Goal: Find specific page/section: Find specific page/section

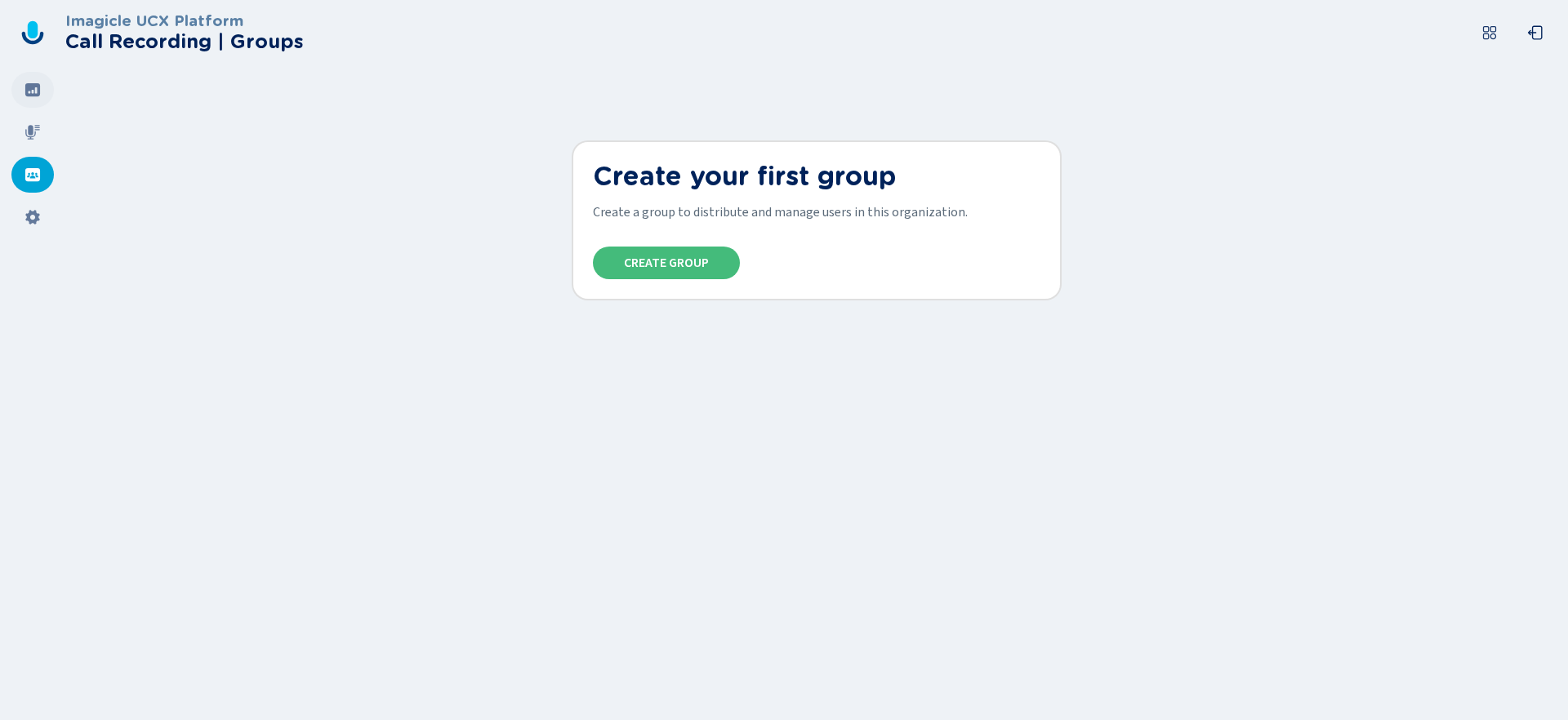
click at [47, 88] on div at bounding box center [33, 89] width 43 height 36
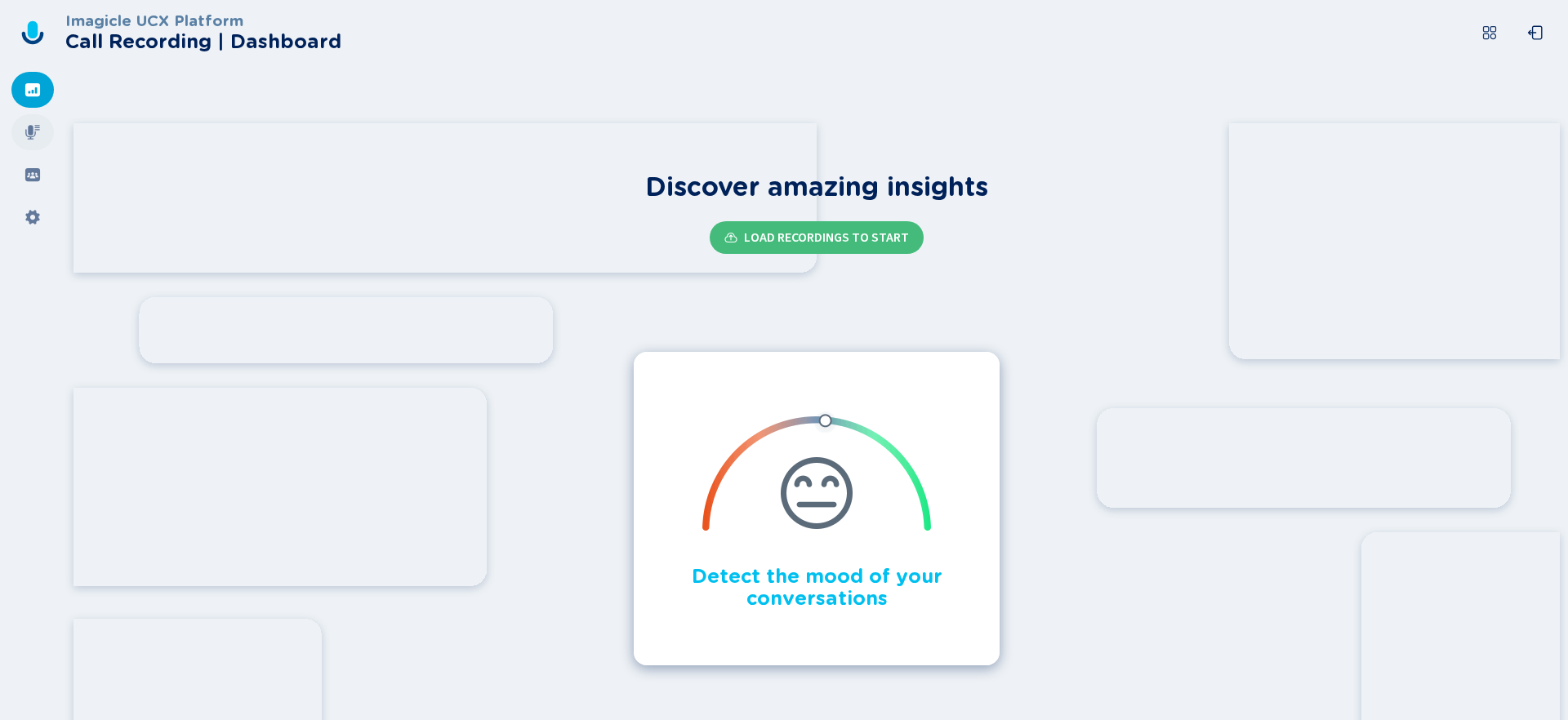
click at [31, 129] on icon at bounding box center [33, 132] width 15 height 15
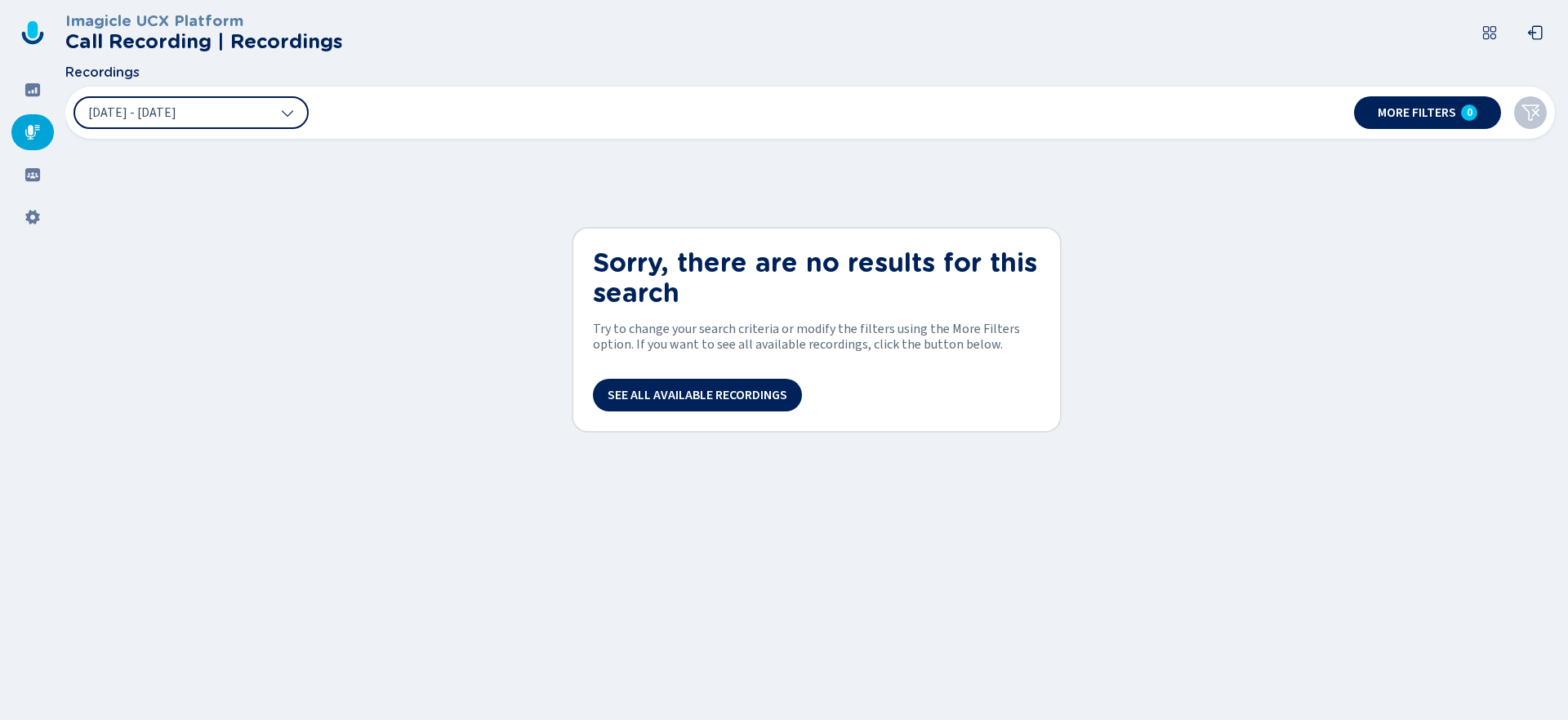
click at [285, 118] on icon at bounding box center [288, 113] width 13 height 13
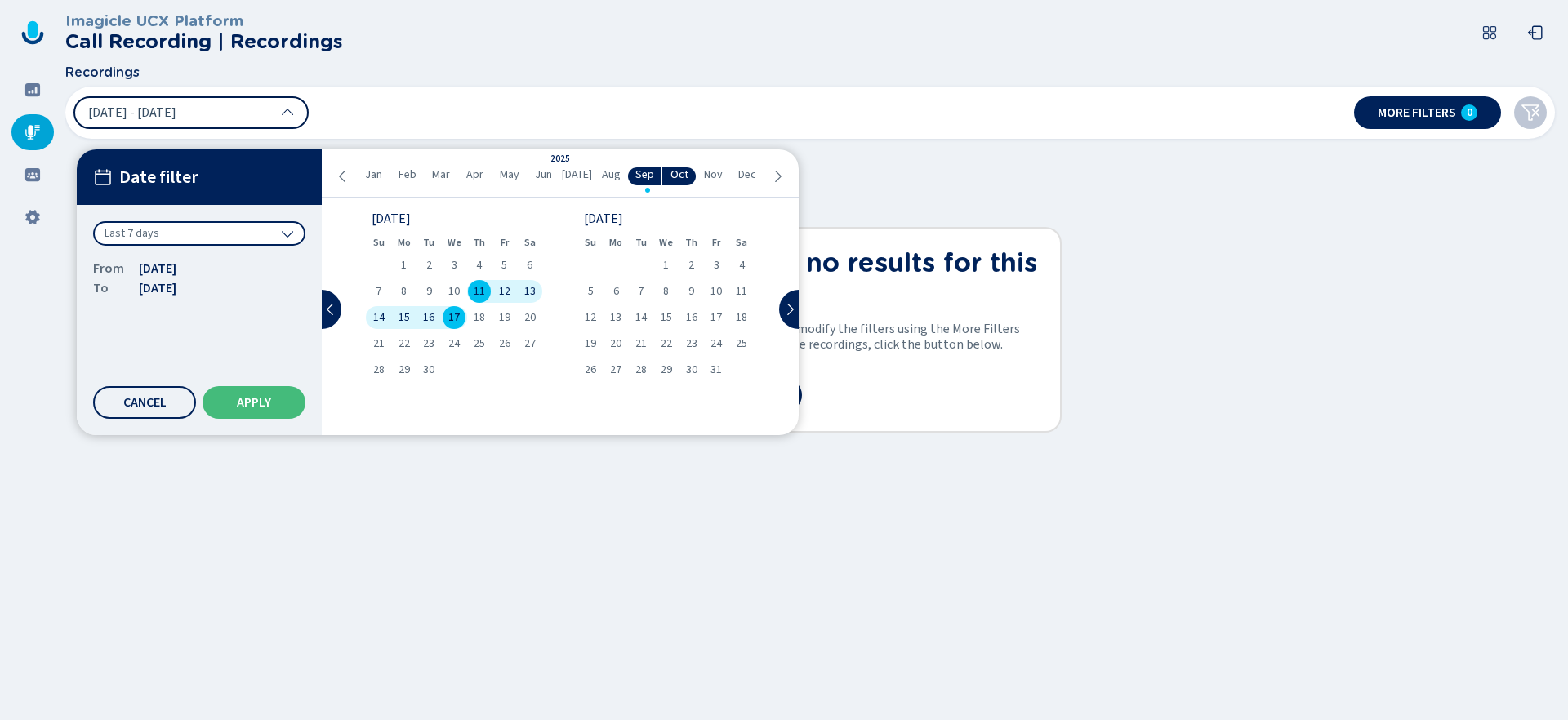
click at [242, 233] on div "Last 7 days" at bounding box center [199, 234] width 212 height 24
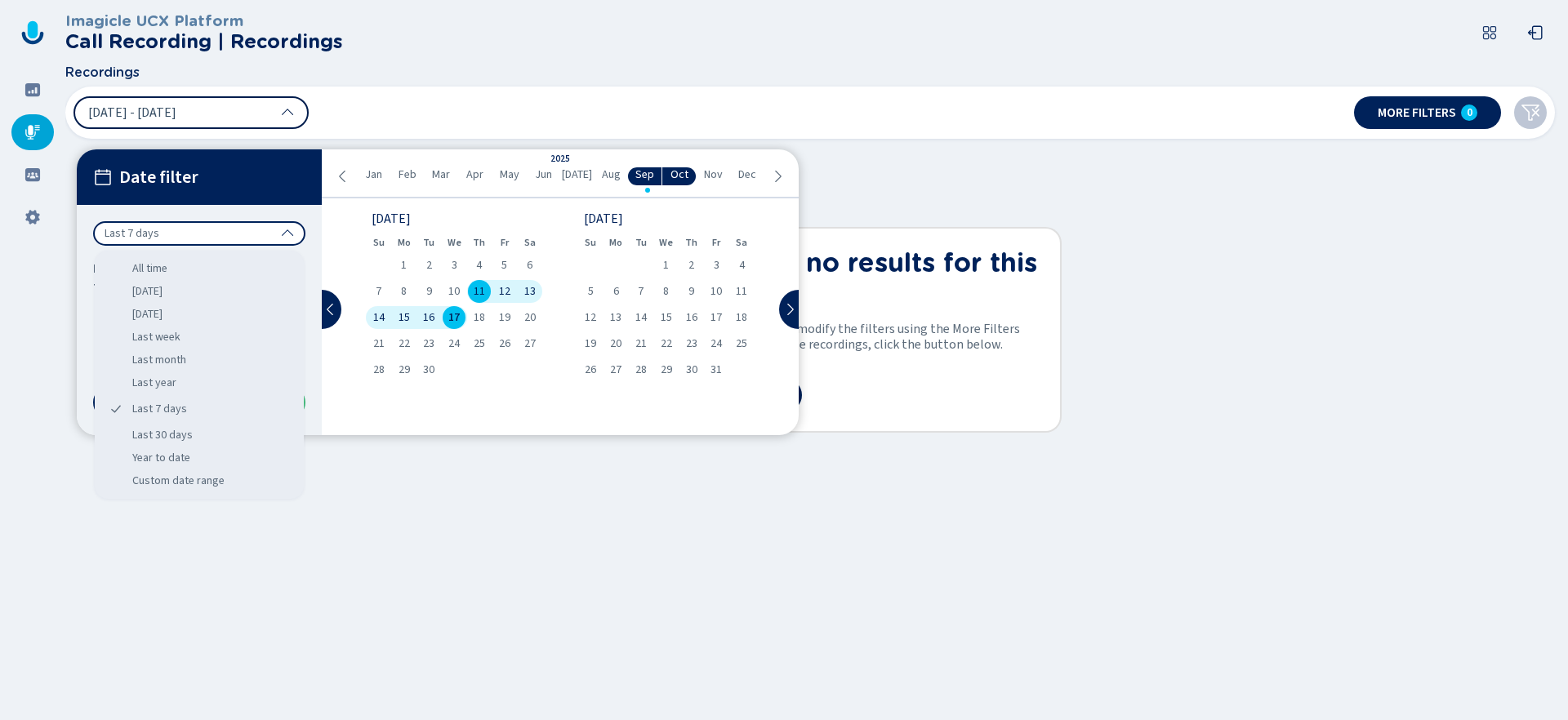
drag, startPoint x: 230, startPoint y: 262, endPoint x: 242, endPoint y: 309, distance: 48.5
click at [230, 262] on div "All time" at bounding box center [199, 268] width 196 height 23
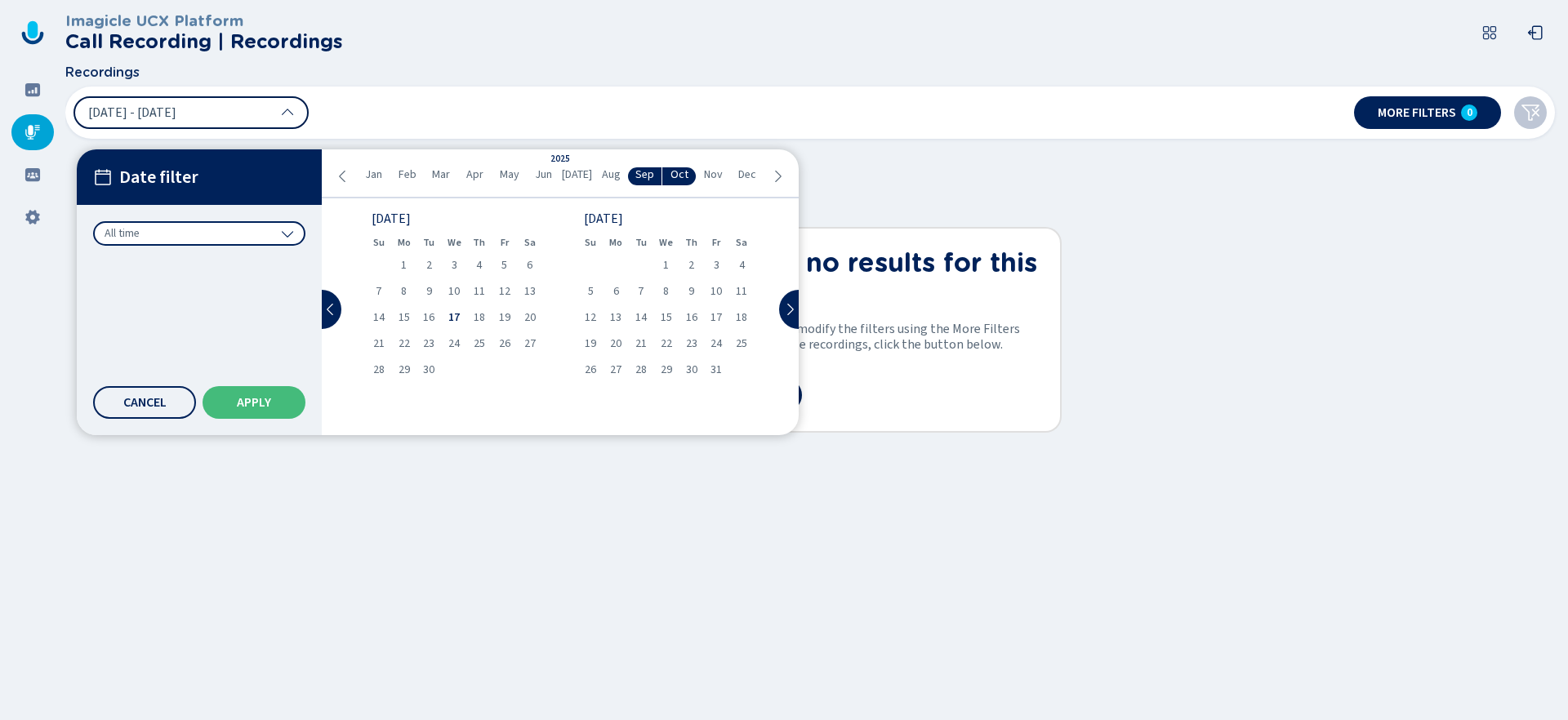
click at [240, 385] on div "Date filter All time Cancel Apply" at bounding box center [198, 292] width 245 height 286
click at [245, 395] on button "Apply" at bounding box center [253, 402] width 102 height 33
